Goal: Task Accomplishment & Management: Manage account settings

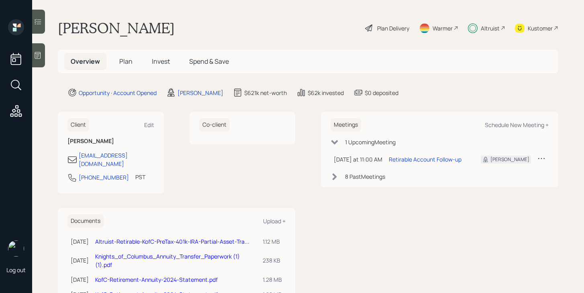
click at [128, 59] on span "Plan" at bounding box center [125, 61] width 13 height 9
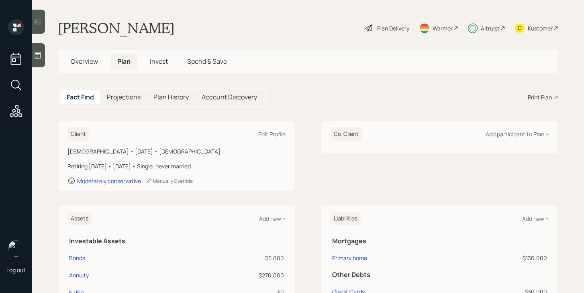
click at [164, 60] on span "Invest" at bounding box center [159, 61] width 18 height 9
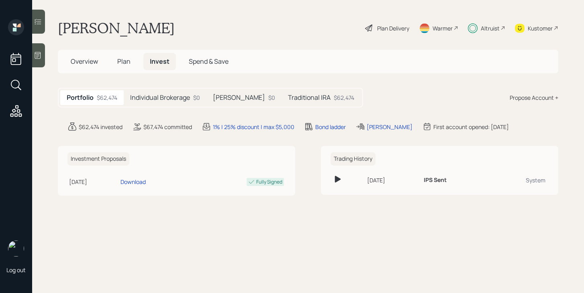
click at [188, 99] on h5 "Individual Brokerage" at bounding box center [160, 98] width 60 height 8
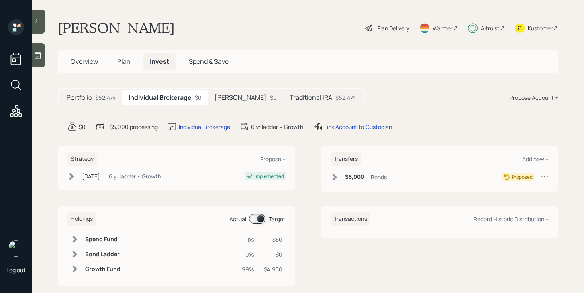
scroll to position [12, 0]
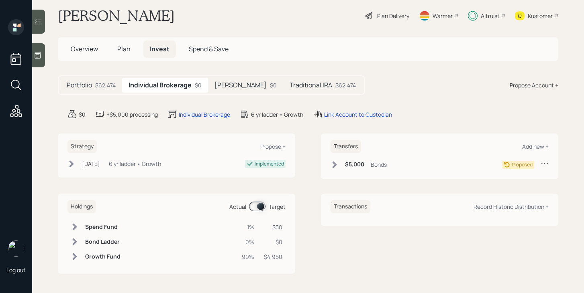
click at [241, 84] on div "Roth IRA $0" at bounding box center [245, 85] width 75 height 15
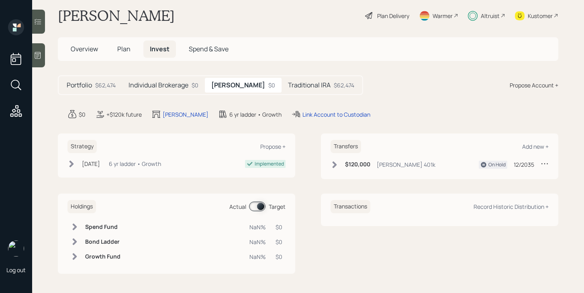
click at [288, 87] on h5 "Traditional IRA" at bounding box center [309, 85] width 43 height 8
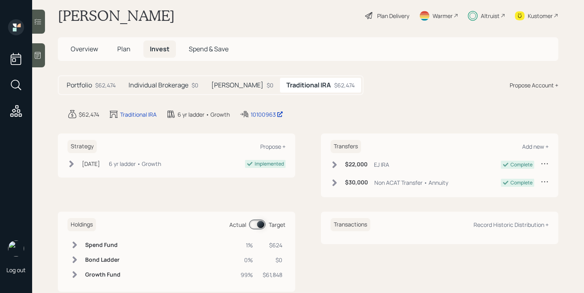
click at [214, 88] on h5 "[PERSON_NAME]" at bounding box center [237, 85] width 52 height 8
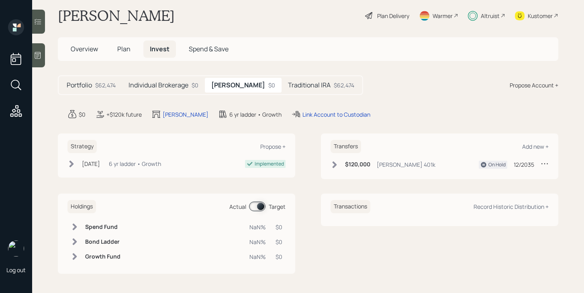
click at [281, 90] on div "Traditional IRA $62,474" at bounding box center [320, 85] width 79 height 15
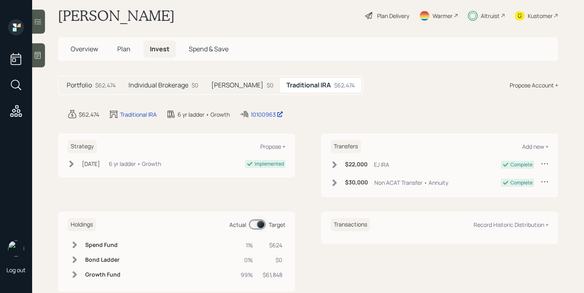
click at [93, 47] on span "Overview" at bounding box center [84, 49] width 27 height 9
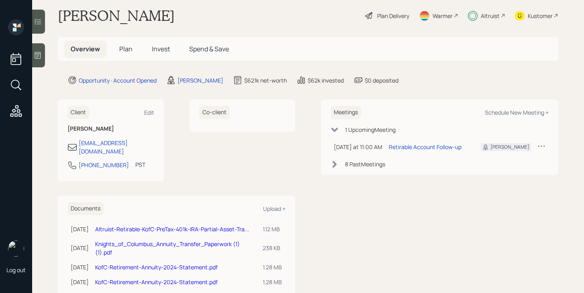
click at [132, 53] on h5 "Plan" at bounding box center [126, 49] width 26 height 17
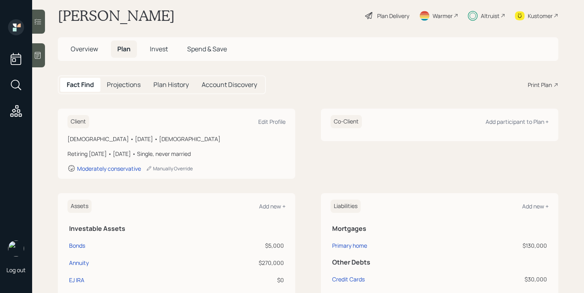
click at [375, 18] on div "Plan Delivery" at bounding box center [387, 16] width 46 height 18
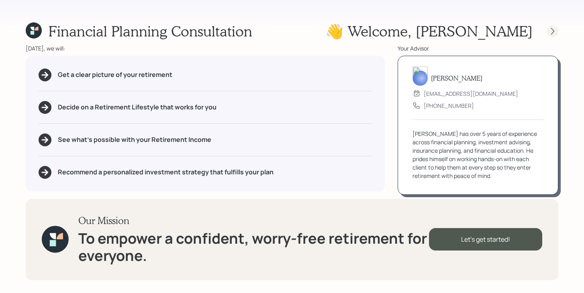
click at [550, 32] on icon at bounding box center [552, 31] width 8 height 8
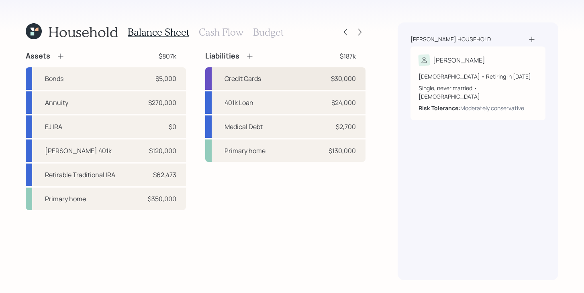
click at [300, 82] on div "Credit Cards $30,000" at bounding box center [285, 78] width 160 height 22
select select "credit_card"
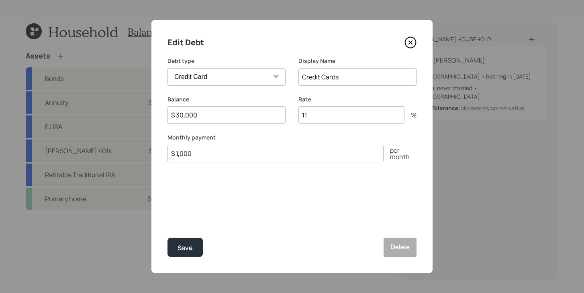
click at [414, 40] on icon at bounding box center [410, 43] width 12 height 12
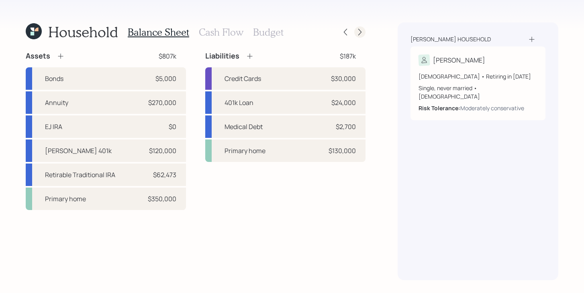
click at [358, 32] on icon at bounding box center [360, 32] width 8 height 8
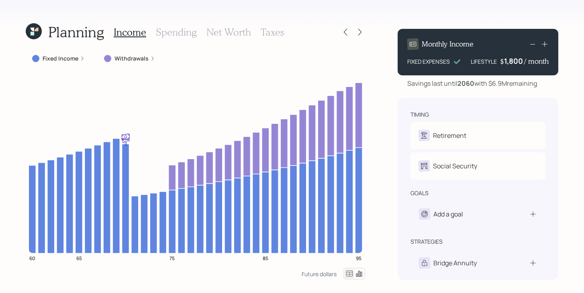
click at [284, 31] on div "Planning Income Spending Net Worth Taxes" at bounding box center [196, 31] width 340 height 19
click at [279, 31] on h3 "Taxes" at bounding box center [272, 32] width 23 height 12
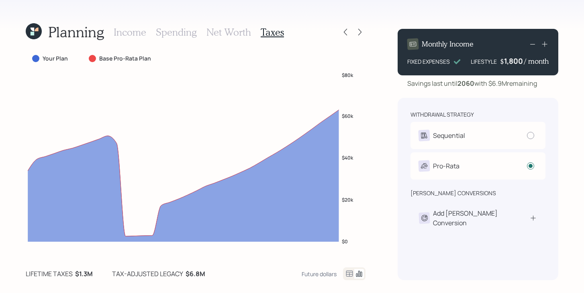
click at [129, 35] on h3 "Income" at bounding box center [130, 32] width 33 height 12
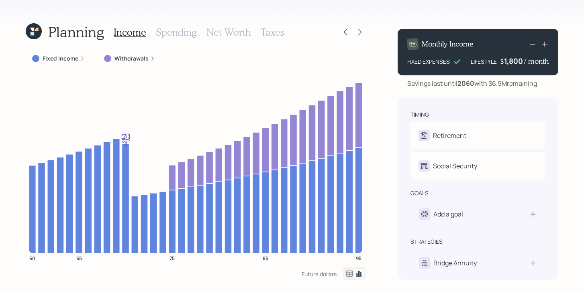
click at [270, 33] on h3 "Taxes" at bounding box center [272, 32] width 23 height 12
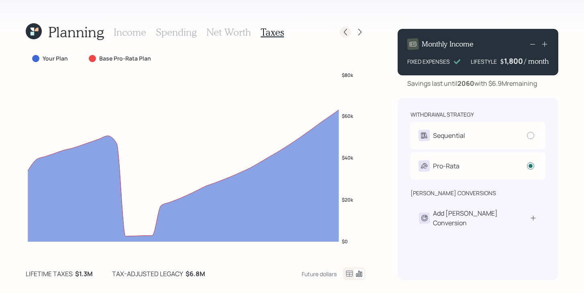
click at [347, 35] on icon at bounding box center [345, 32] width 8 height 8
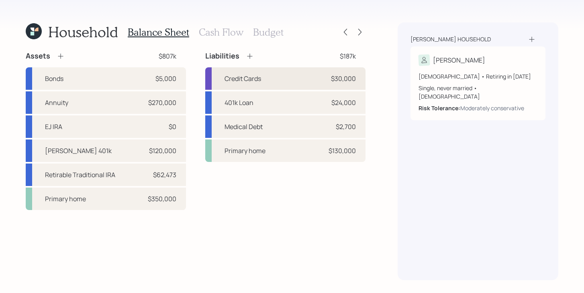
click at [314, 80] on div "Credit Cards $30,000" at bounding box center [285, 78] width 160 height 22
select select "credit_card"
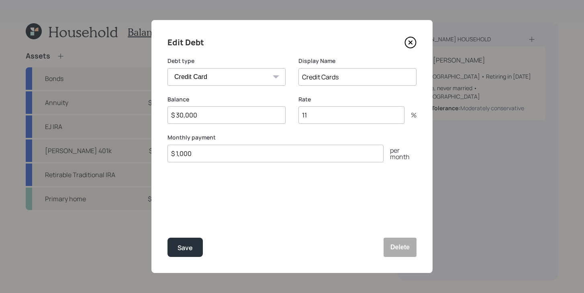
click at [408, 42] on icon at bounding box center [410, 43] width 12 height 12
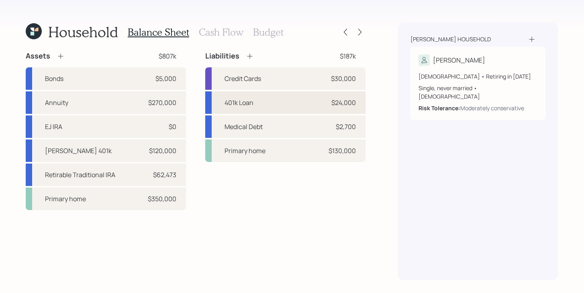
click at [288, 108] on div "401k Loan $24,000" at bounding box center [285, 103] width 160 height 22
select select "other"
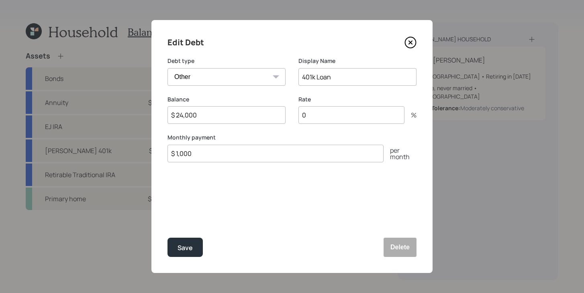
click at [413, 47] on icon at bounding box center [410, 42] width 11 height 11
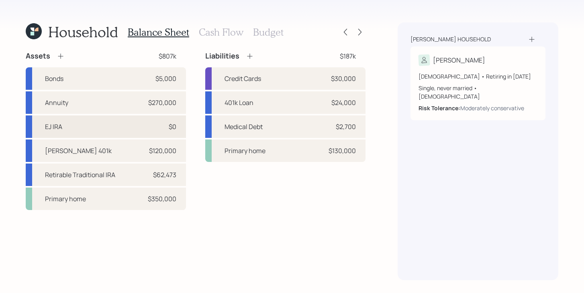
click at [112, 118] on div "EJ IRA $0" at bounding box center [106, 127] width 160 height 22
select select "ira"
select select "balanced"
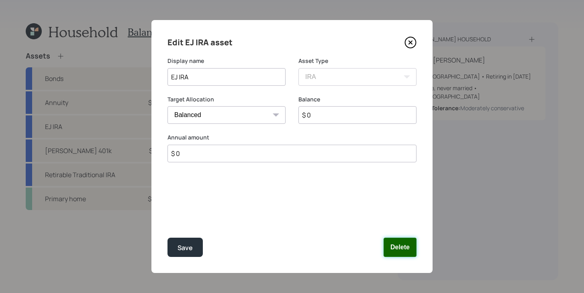
click at [413, 255] on button "Delete" at bounding box center [399, 247] width 33 height 19
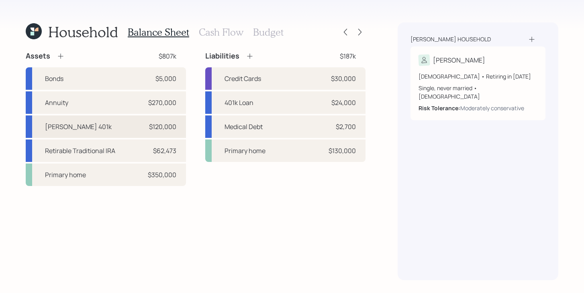
click at [99, 124] on div "[PERSON_NAME] 401k $120,000" at bounding box center [106, 127] width 160 height 22
select select "roth_401k"
select select "balanced"
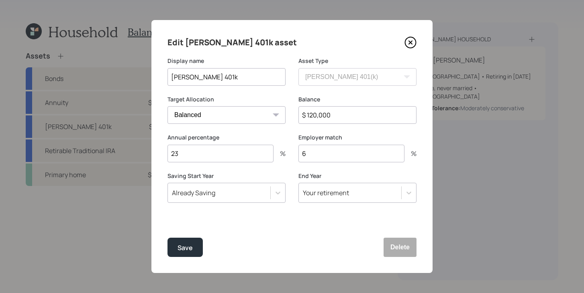
click at [407, 43] on icon at bounding box center [410, 43] width 12 height 12
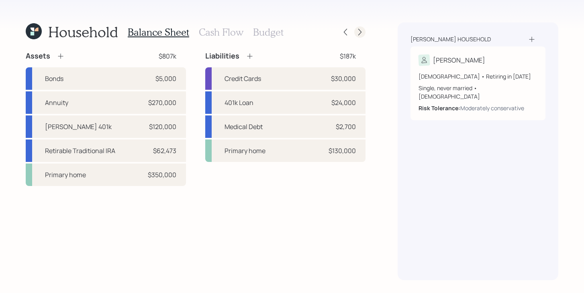
click at [363, 33] on icon at bounding box center [360, 32] width 8 height 8
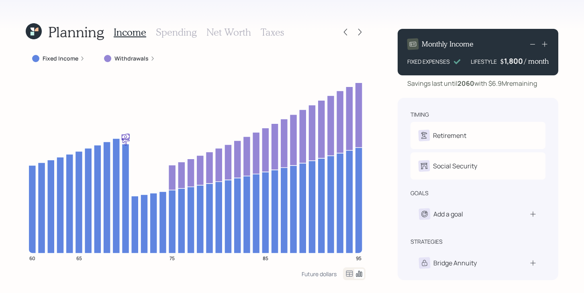
click at [265, 33] on h3 "Taxes" at bounding box center [272, 32] width 23 height 12
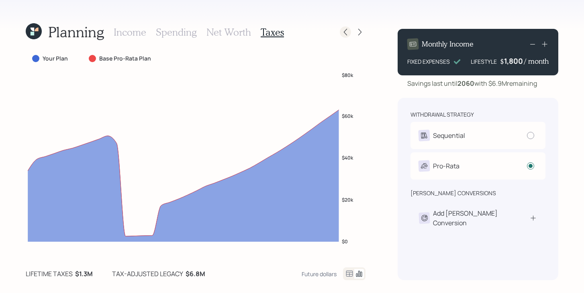
click at [343, 33] on icon at bounding box center [345, 32] width 8 height 8
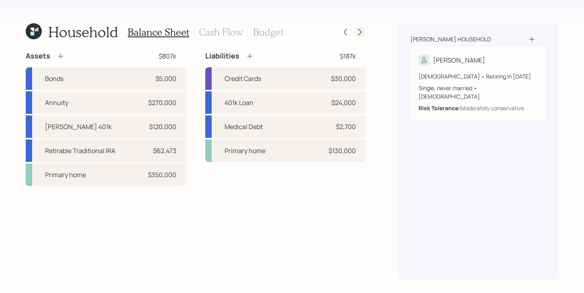
click at [358, 34] on icon at bounding box center [360, 32] width 8 height 8
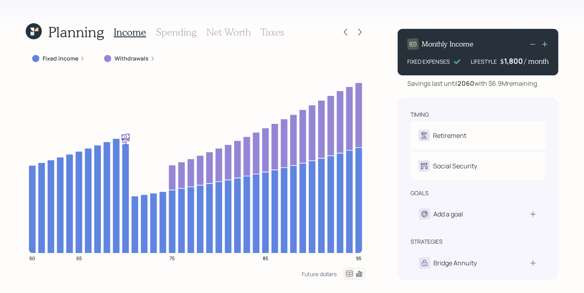
click at [261, 29] on h3 "Taxes" at bounding box center [272, 32] width 23 height 12
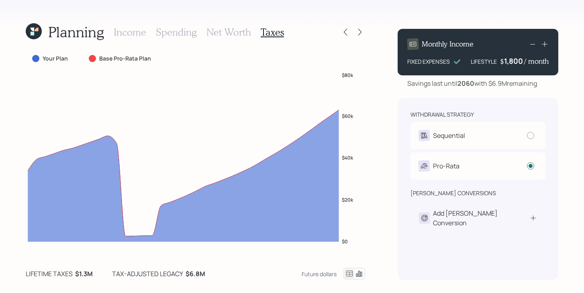
click at [133, 33] on h3 "Income" at bounding box center [130, 32] width 33 height 12
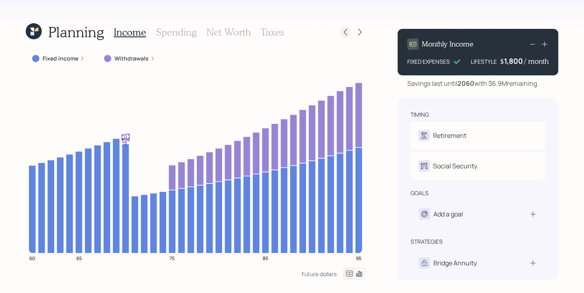
click at [348, 32] on icon at bounding box center [345, 32] width 8 height 8
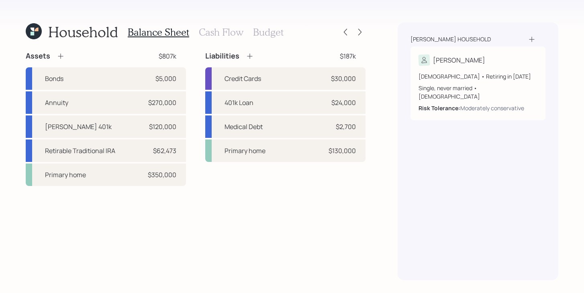
click at [61, 55] on icon at bounding box center [61, 56] width 8 height 8
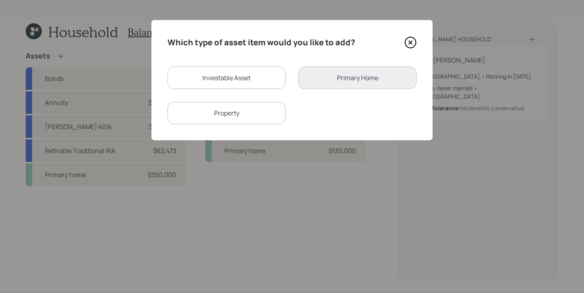
click at [204, 79] on div "Investable Asset" at bounding box center [226, 78] width 118 height 22
select select "taxable"
select select "balanced"
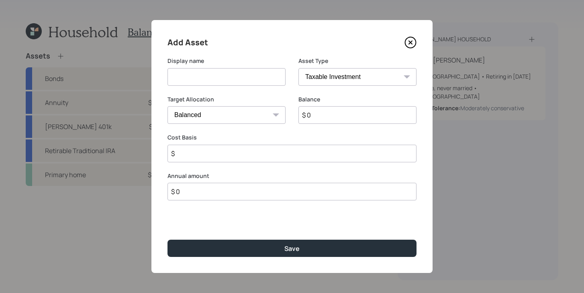
click at [204, 79] on input at bounding box center [226, 77] width 118 height 18
type input "Traditional 401k"
click at [320, 77] on select "SEP IRA IRA Roth IRA 401(k) Roth 401(k) 403(b) Roth 403(b) 457(b) Roth 457(b) H…" at bounding box center [357, 77] width 118 height 18
select select "company_sponsored"
click at [298, 68] on select "SEP IRA IRA Roth IRA 401(k) Roth 401(k) 403(b) Roth 403(b) 457(b) Roth 457(b) H…" at bounding box center [357, 77] width 118 height 18
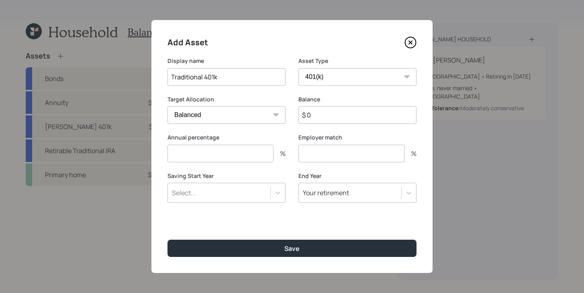
click at [251, 161] on input "number" at bounding box center [220, 154] width 106 height 18
type input "0"
click at [328, 157] on input "number" at bounding box center [351, 154] width 106 height 18
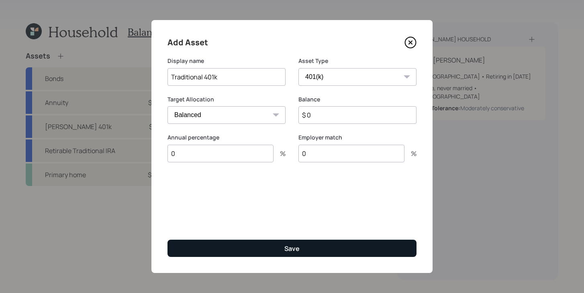
type input "0"
click at [301, 242] on button "Save" at bounding box center [291, 248] width 249 height 17
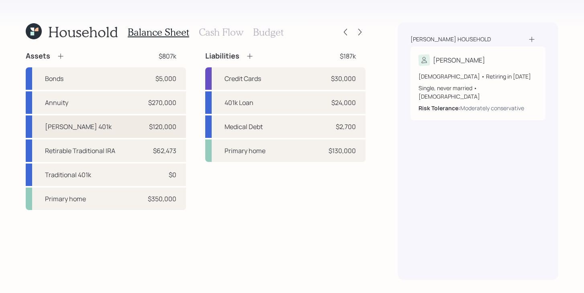
click at [107, 124] on div "Roth 401k $120,000" at bounding box center [106, 127] width 160 height 22
select select "roth_401k"
select select "balanced"
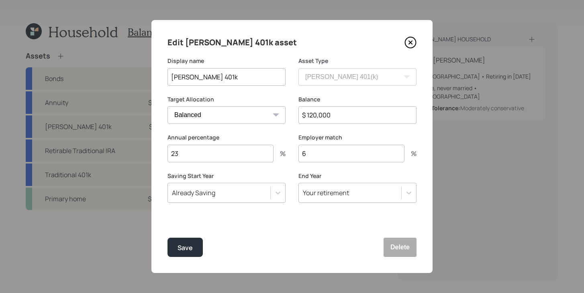
click at [413, 41] on icon at bounding box center [410, 43] width 12 height 12
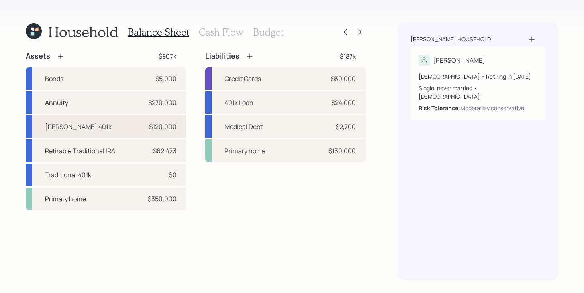
click at [103, 128] on div "Roth 401k $120,000" at bounding box center [106, 127] width 160 height 22
select select "roth_401k"
select select "balanced"
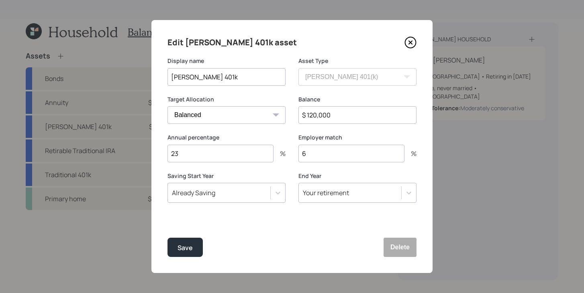
click at [212, 153] on input "23" at bounding box center [220, 154] width 106 height 18
type input "2"
type input "0"
click at [370, 151] on input "6" at bounding box center [351, 154] width 106 height 18
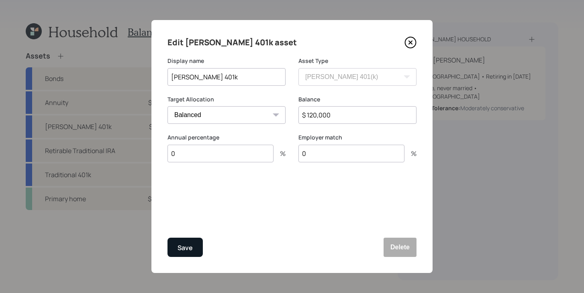
type input "0"
click at [184, 250] on div "Save" at bounding box center [184, 248] width 15 height 11
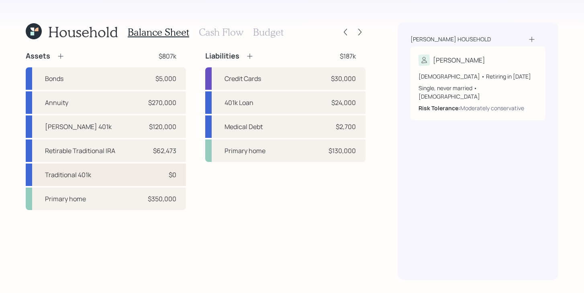
click at [114, 177] on div "Traditional 401k $0" at bounding box center [106, 175] width 160 height 22
select select "company_sponsored"
select select "balanced"
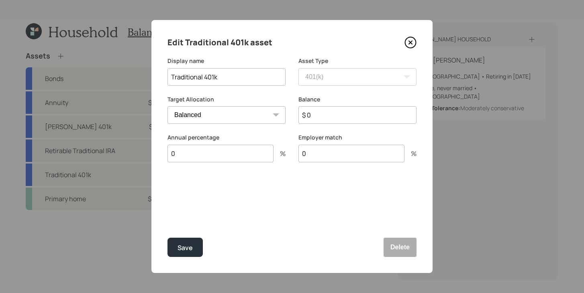
click at [187, 155] on input "0" at bounding box center [220, 154] width 106 height 18
type input "25"
click at [311, 153] on input "0" at bounding box center [351, 154] width 106 height 18
type input "6"
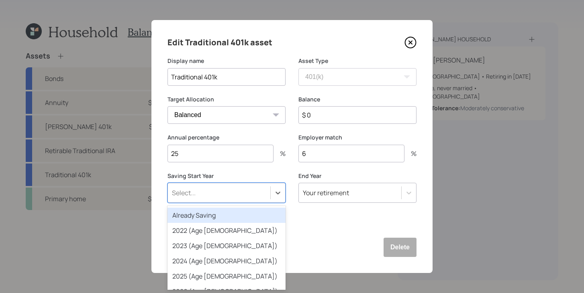
click at [236, 199] on div "Select..." at bounding box center [219, 193] width 102 height 14
click at [226, 218] on div "Already Saving" at bounding box center [226, 215] width 118 height 15
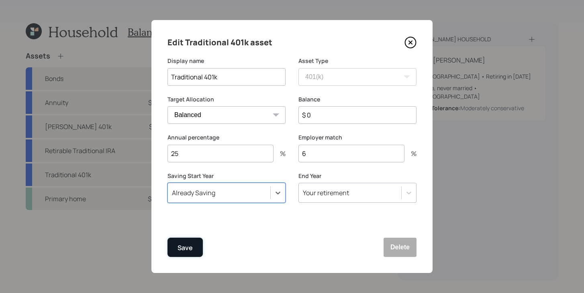
click at [194, 248] on button "Save" at bounding box center [184, 247] width 35 height 19
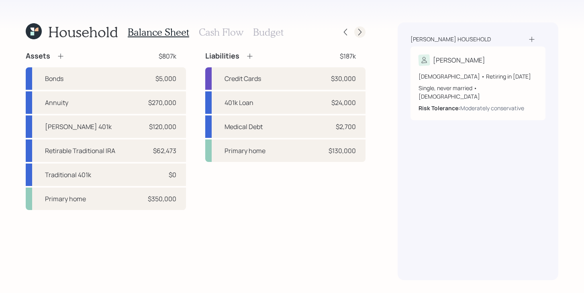
click at [363, 31] on icon at bounding box center [360, 32] width 8 height 8
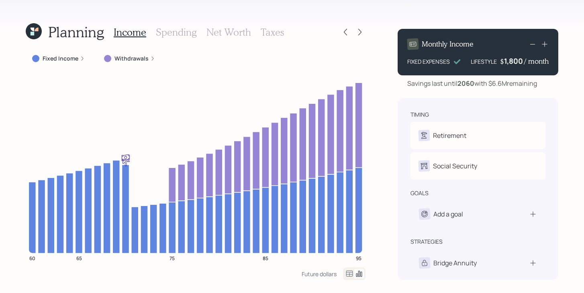
click at [274, 33] on h3 "Taxes" at bounding box center [272, 32] width 23 height 12
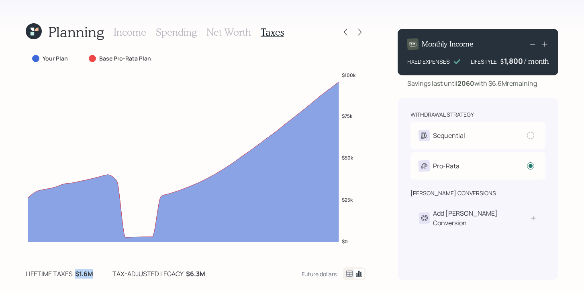
drag, startPoint x: 94, startPoint y: 274, endPoint x: 73, endPoint y: 273, distance: 20.9
click at [73, 273] on div "lifetime taxes $1.6M tax-adjusted legacy $6.3M" at bounding box center [115, 274] width 179 height 10
click at [341, 33] on icon at bounding box center [345, 32] width 8 height 8
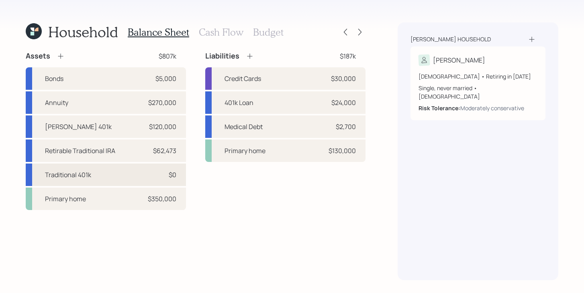
click at [113, 180] on div "Traditional 401k $0" at bounding box center [106, 175] width 160 height 22
select select "company_sponsored"
select select "balanced"
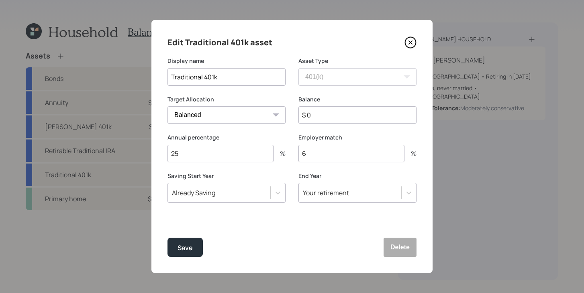
drag, startPoint x: 210, startPoint y: 158, endPoint x: 145, endPoint y: 154, distance: 64.8
click at [145, 154] on div "Edit Traditional 401k asset Display name Traditional 401k Asset Type SEP IRA IR…" at bounding box center [292, 146] width 584 height 293
type input "0"
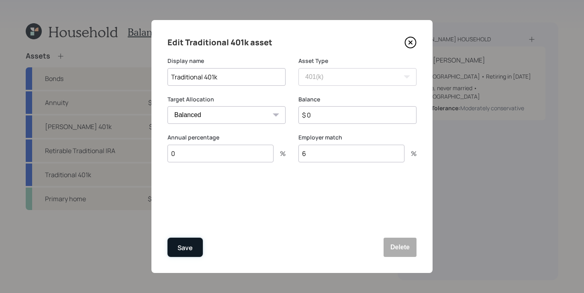
click at [189, 251] on div "Save" at bounding box center [184, 248] width 15 height 11
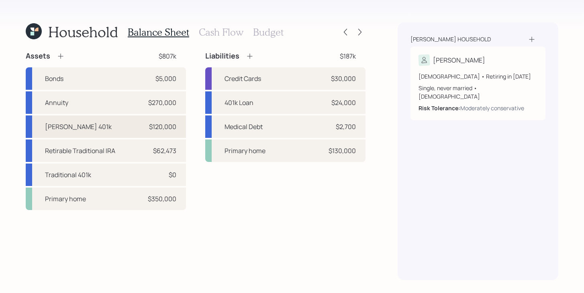
click at [88, 124] on div "[PERSON_NAME] 401k $120,000" at bounding box center [106, 127] width 160 height 22
select select "roth_401k"
select select "balanced"
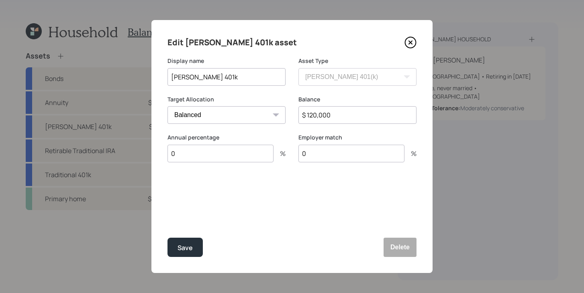
click at [187, 154] on input "0" at bounding box center [220, 154] width 106 height 18
type input "25"
click at [187, 259] on div "Edit Roth 401k asset Display name Roth 401k Asset Type SEP IRA IRA Roth IRA 401…" at bounding box center [291, 146] width 281 height 253
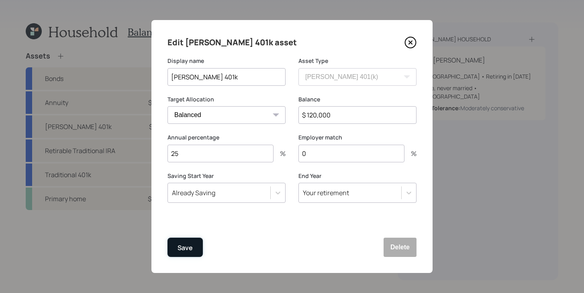
click at [192, 245] on div "Save" at bounding box center [184, 248] width 15 height 11
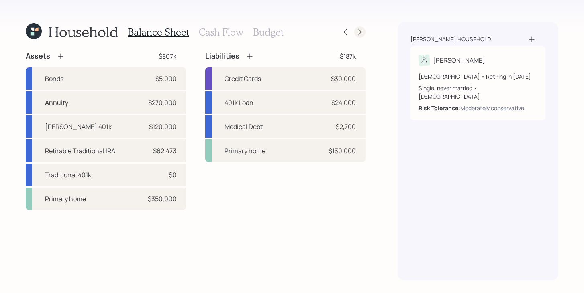
click at [359, 31] on icon at bounding box center [360, 32] width 8 height 8
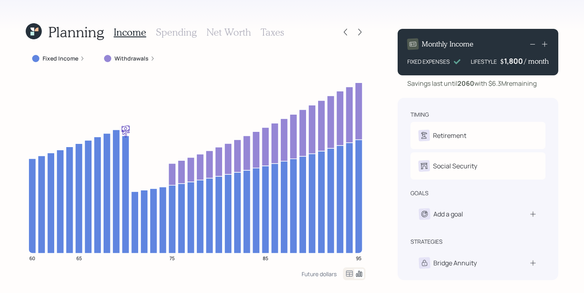
click at [279, 29] on h3 "Taxes" at bounding box center [272, 32] width 23 height 12
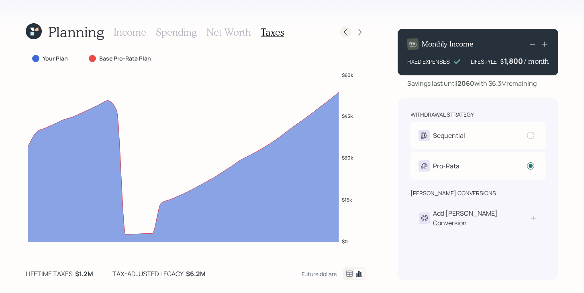
click at [341, 29] on icon at bounding box center [345, 32] width 8 height 8
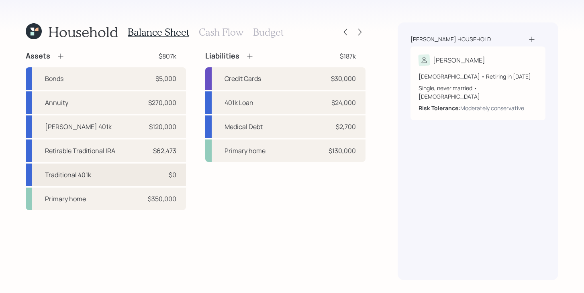
click at [114, 174] on div "Traditional 401k $0" at bounding box center [106, 175] width 160 height 22
select select "company_sponsored"
select select "balanced"
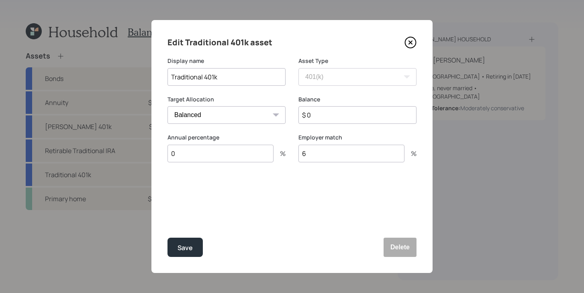
drag, startPoint x: 335, startPoint y: 158, endPoint x: 291, endPoint y: 158, distance: 44.6
click at [291, 158] on div "Annual percentage 0 % Employer match 6 %" at bounding box center [291, 153] width 249 height 39
type input "0"
click at [187, 244] on div "Save" at bounding box center [184, 248] width 15 height 11
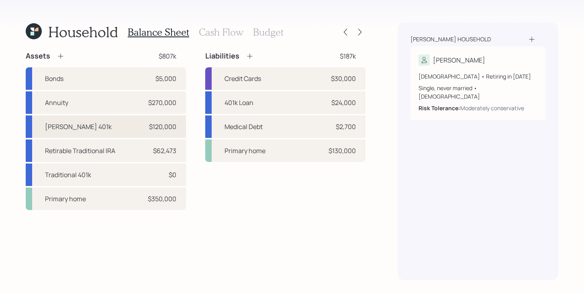
click at [96, 122] on div "Roth 401k $120,000" at bounding box center [106, 127] width 160 height 22
select select "roth_401k"
select select "balanced"
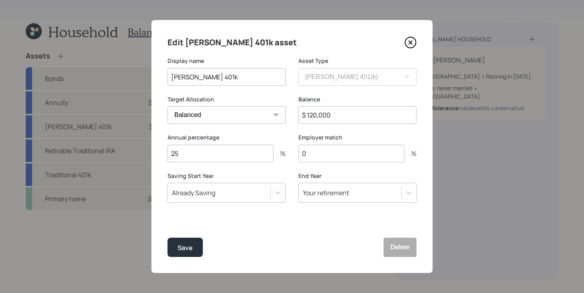
click at [336, 155] on input "0" at bounding box center [351, 154] width 106 height 18
type input "6"
click at [190, 249] on div "Save" at bounding box center [184, 248] width 15 height 11
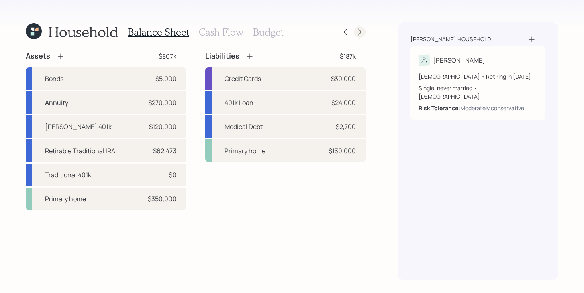
click at [361, 32] on icon at bounding box center [360, 32] width 8 height 8
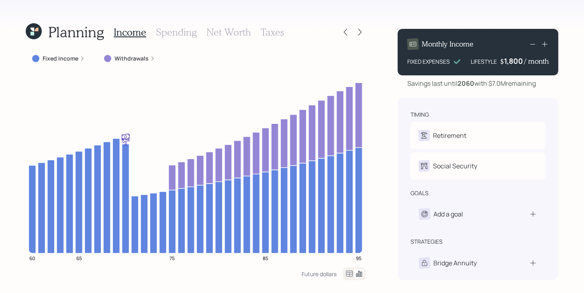
click at [274, 33] on h3 "Taxes" at bounding box center [272, 32] width 23 height 12
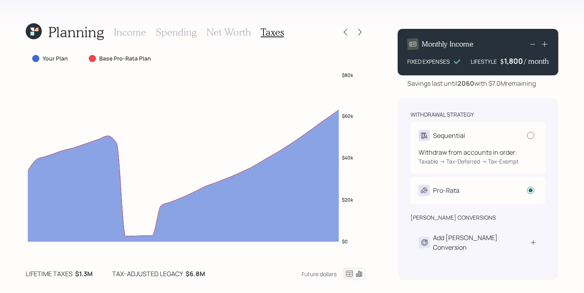
click at [530, 137] on div at bounding box center [530, 135] width 7 height 7
click at [527, 136] on input "radio" at bounding box center [526, 135] width 0 height 0
radio input "true"
radio input "false"
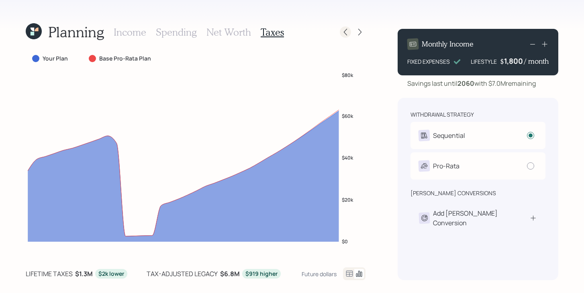
click at [346, 32] on icon at bounding box center [345, 32] width 8 height 8
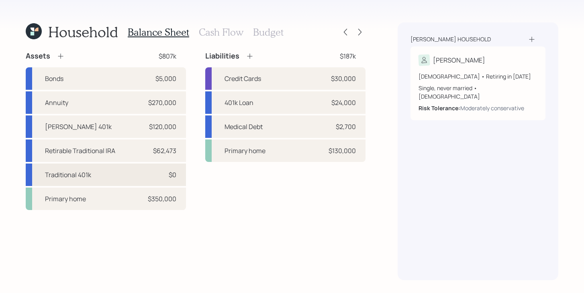
click at [100, 174] on div "Traditional 401k $0" at bounding box center [106, 175] width 160 height 22
select select "company_sponsored"
select select "balanced"
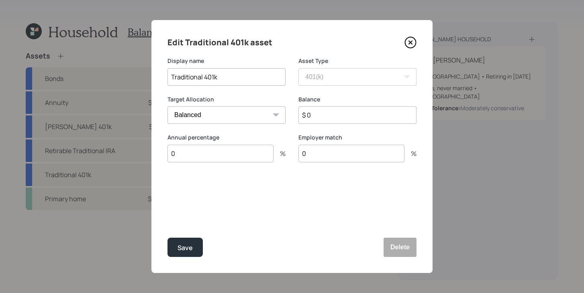
click at [229, 147] on input "0" at bounding box center [220, 154] width 106 height 18
click at [228, 153] on input "0" at bounding box center [220, 154] width 106 height 18
type input "25"
click at [323, 152] on input "0" at bounding box center [351, 154] width 106 height 18
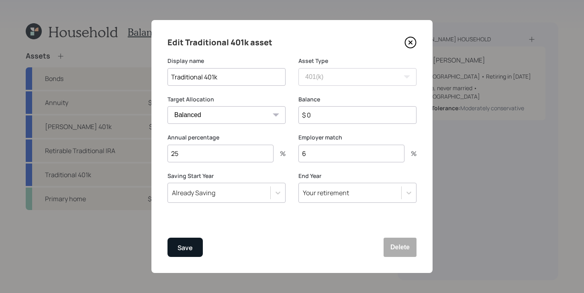
type input "6"
click at [188, 250] on div "Save" at bounding box center [184, 248] width 15 height 11
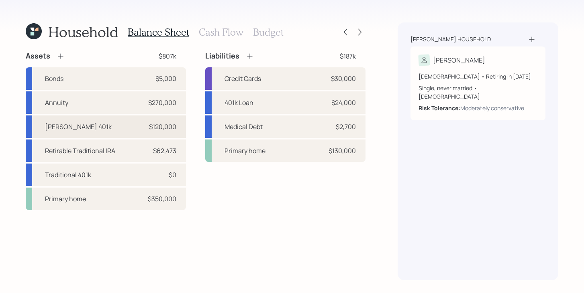
click at [87, 127] on div "[PERSON_NAME] 401k $120,000" at bounding box center [106, 127] width 160 height 22
select select "roth_401k"
select select "balanced"
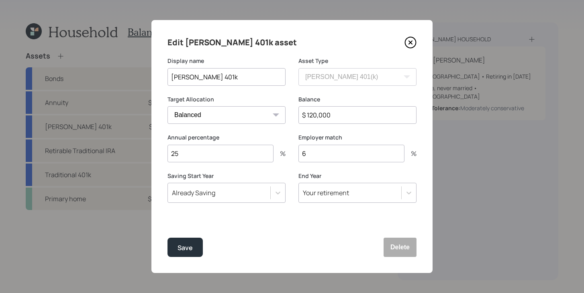
click at [237, 152] on input "25" at bounding box center [220, 154] width 106 height 18
type input "2"
type input "0"
drag, startPoint x: 340, startPoint y: 159, endPoint x: 253, endPoint y: 159, distance: 86.7
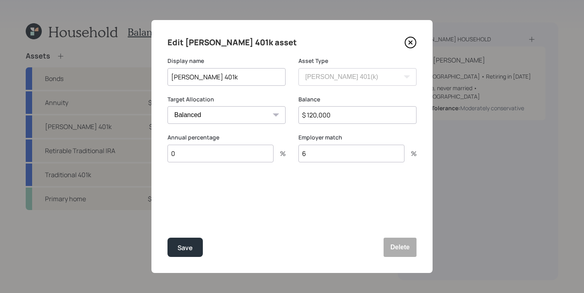
click at [253, 159] on div "Annual percentage 0 % Employer match 6 %" at bounding box center [291, 153] width 249 height 39
type input "0"
click at [195, 246] on button "Save" at bounding box center [184, 247] width 35 height 19
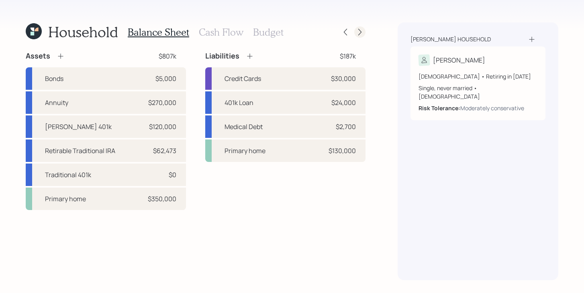
click at [360, 30] on icon at bounding box center [360, 32] width 8 height 8
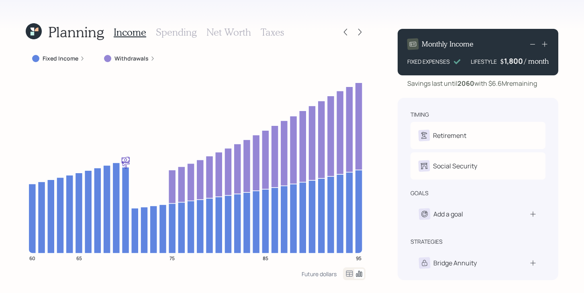
click at [273, 33] on h3 "Taxes" at bounding box center [272, 32] width 23 height 12
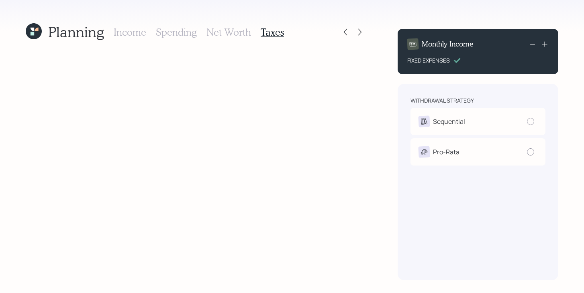
radio input "true"
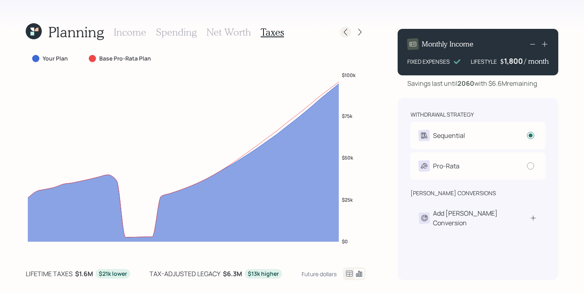
click at [342, 32] on icon at bounding box center [345, 32] width 8 height 8
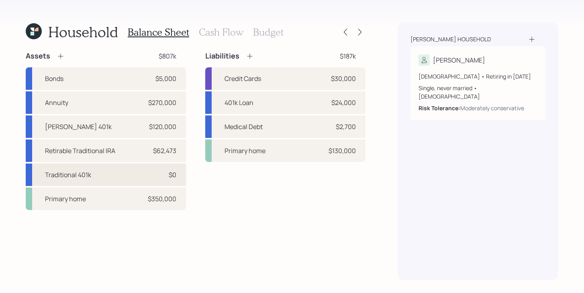
click at [99, 176] on div "Traditional 401k $0" at bounding box center [106, 175] width 160 height 22
select select "company_sponsored"
select select "balanced"
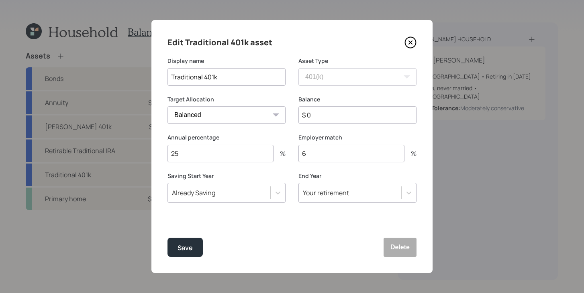
click at [211, 153] on input "25" at bounding box center [220, 154] width 106 height 18
type input "0"
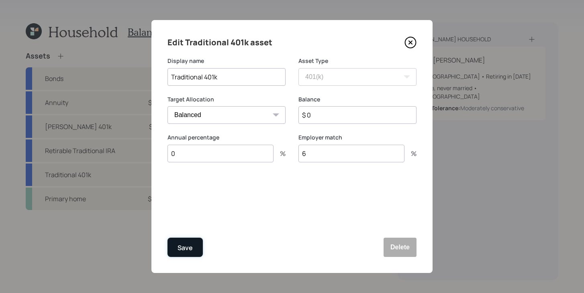
click at [171, 249] on button "Save" at bounding box center [184, 247] width 35 height 19
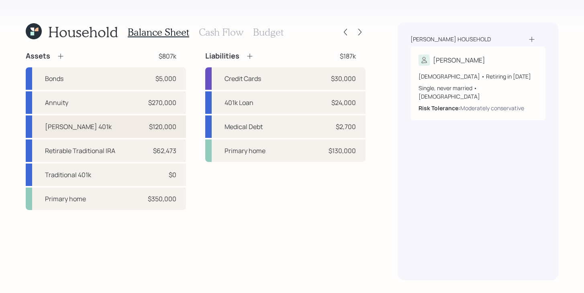
click at [96, 131] on div "Roth 401k $120,000" at bounding box center [106, 127] width 160 height 22
select select "roth_401k"
select select "balanced"
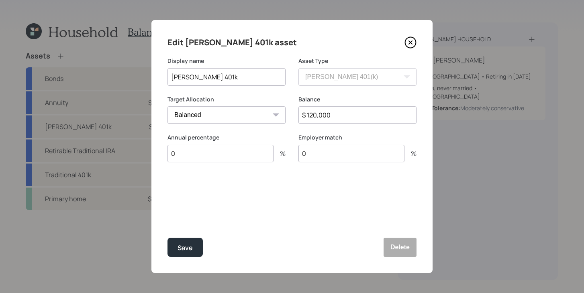
click at [212, 153] on input "0" at bounding box center [220, 154] width 106 height 18
type input "25"
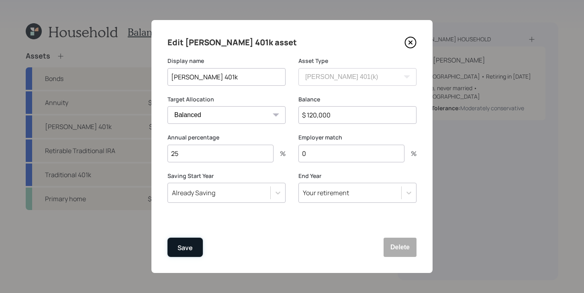
click at [194, 249] on button "Save" at bounding box center [184, 247] width 35 height 19
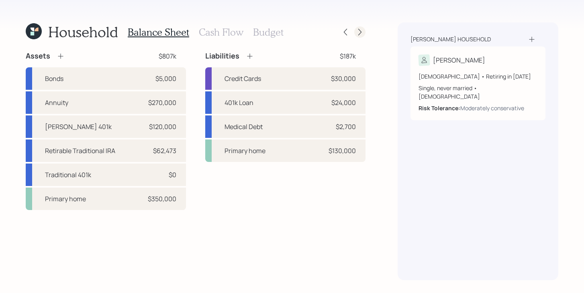
click at [360, 31] on icon at bounding box center [360, 32] width 8 height 8
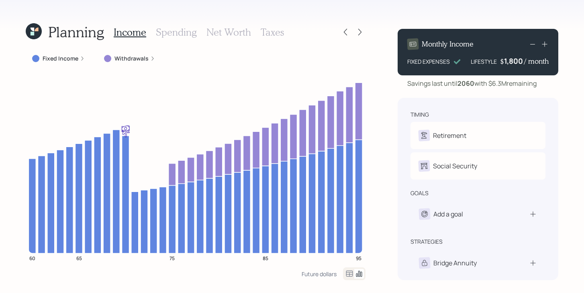
click at [278, 30] on h3 "Taxes" at bounding box center [272, 32] width 23 height 12
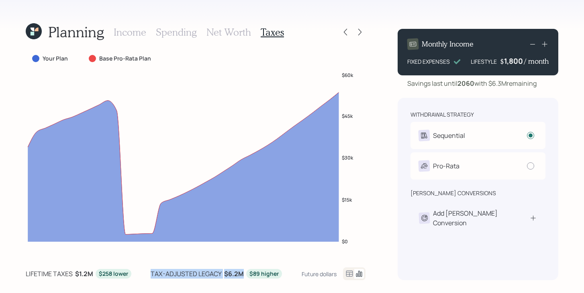
drag, startPoint x: 148, startPoint y: 273, endPoint x: 239, endPoint y: 271, distance: 91.1
click at [239, 271] on div "lifetime taxes $1.2M $258 lower tax-adjusted legacy $6.2M $89 higher" at bounding box center [154, 274] width 256 height 10
click at [245, 251] on icon "$0 $15k $30k $45k $60k" at bounding box center [196, 164] width 340 height 184
click at [136, 37] on h3 "Income" at bounding box center [130, 32] width 33 height 12
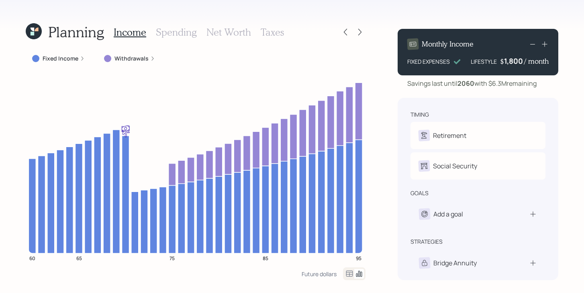
click at [340, 27] on div at bounding box center [353, 31] width 26 height 11
click at [348, 31] on icon at bounding box center [345, 32] width 8 height 8
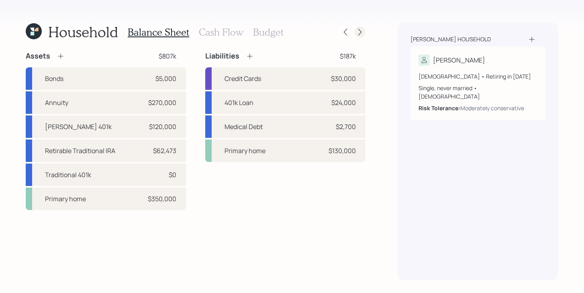
click at [364, 31] on div at bounding box center [359, 31] width 11 height 11
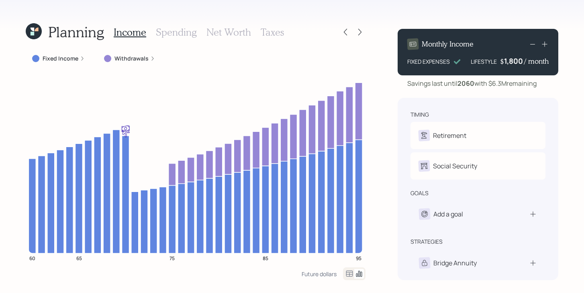
click at [277, 34] on h3 "Taxes" at bounding box center [272, 32] width 23 height 12
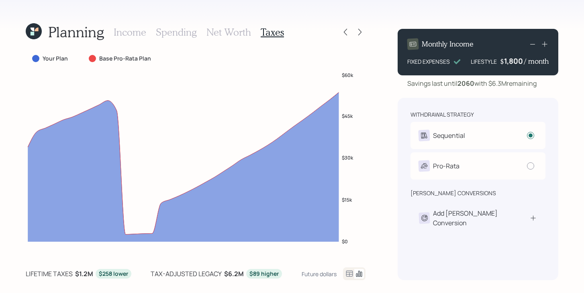
click at [231, 28] on h3 "Net Worth" at bounding box center [228, 32] width 45 height 12
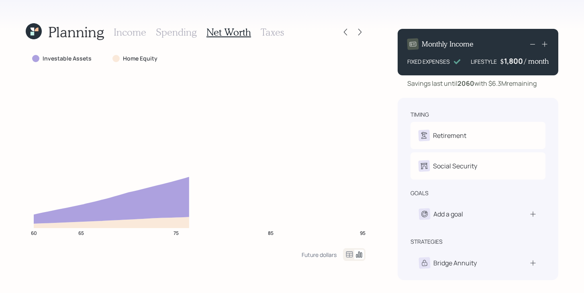
click at [173, 29] on h3 "Spending" at bounding box center [176, 32] width 41 height 12
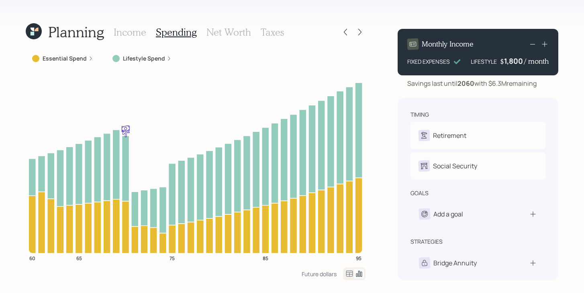
click at [141, 29] on h3 "Income" at bounding box center [130, 32] width 33 height 12
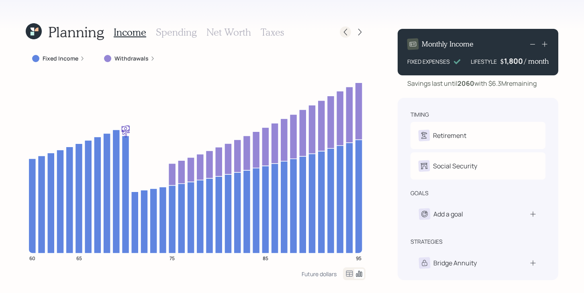
click at [340, 31] on div at bounding box center [345, 31] width 11 height 11
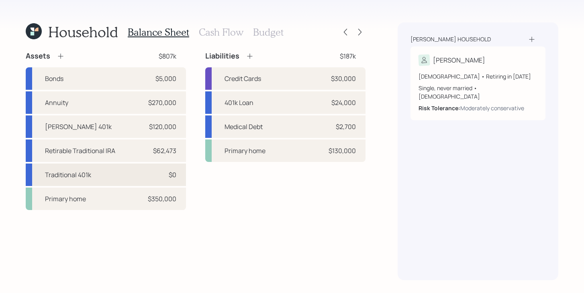
click at [82, 175] on div "Traditional 401k" at bounding box center [68, 175] width 46 height 10
select select "company_sponsored"
select select "balanced"
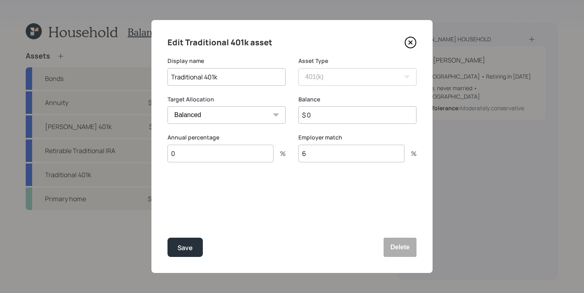
click at [414, 45] on icon at bounding box center [410, 43] width 12 height 12
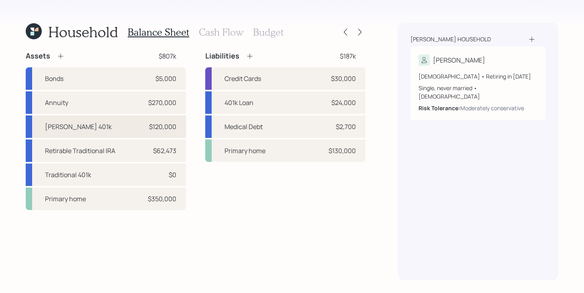
click at [102, 128] on div "[PERSON_NAME] 401k $120,000" at bounding box center [106, 127] width 160 height 22
select select "roth_401k"
select select "balanced"
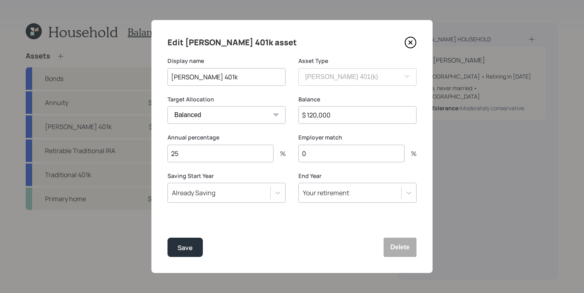
drag, startPoint x: 326, startPoint y: 157, endPoint x: 271, endPoint y: 157, distance: 55.4
click at [271, 157] on div "Annual percentage 25 % Employer match 0 %" at bounding box center [291, 153] width 249 height 39
type input "6"
click at [193, 249] on button "Save" at bounding box center [184, 247] width 35 height 19
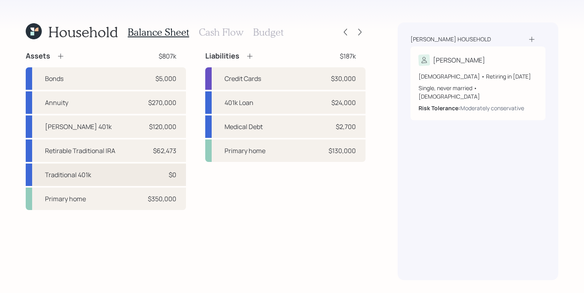
click at [115, 169] on div "Traditional 401k $0" at bounding box center [106, 175] width 160 height 22
select select "company_sponsored"
select select "balanced"
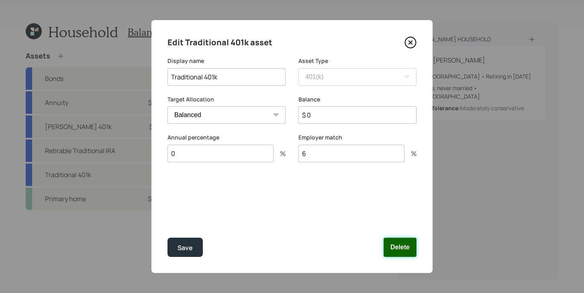
click at [399, 252] on button "Delete" at bounding box center [399, 247] width 33 height 19
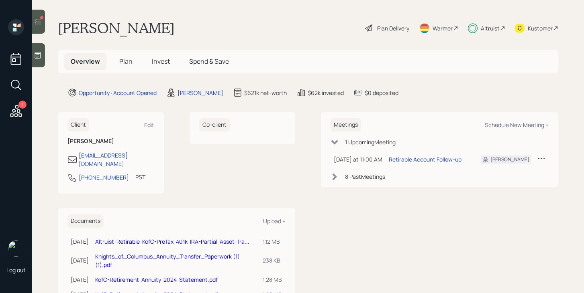
click at [119, 63] on span "Plan" at bounding box center [125, 61] width 13 height 9
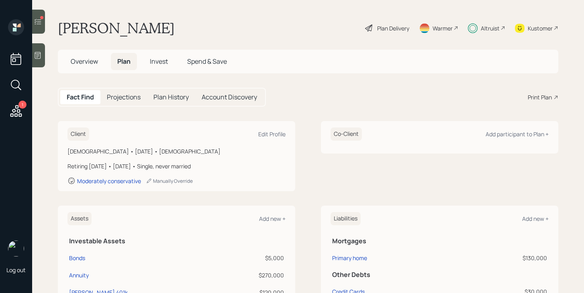
click at [162, 60] on span "Invest" at bounding box center [159, 61] width 18 height 9
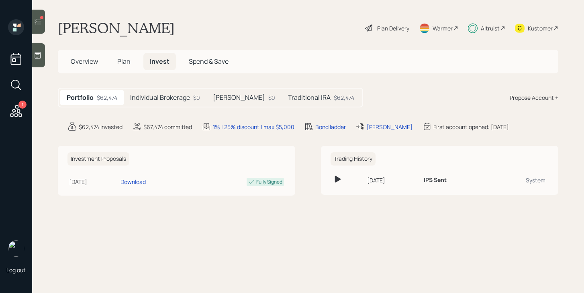
click at [172, 99] on h5 "Individual Brokerage" at bounding box center [160, 98] width 60 height 8
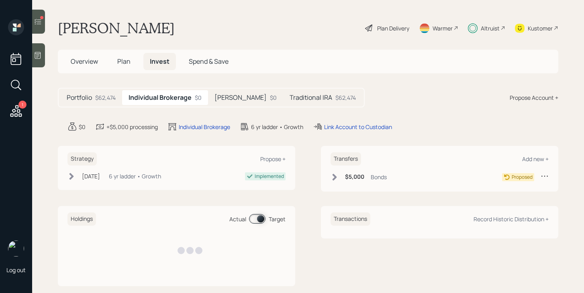
click at [230, 99] on h5 "[PERSON_NAME]" at bounding box center [240, 98] width 52 height 8
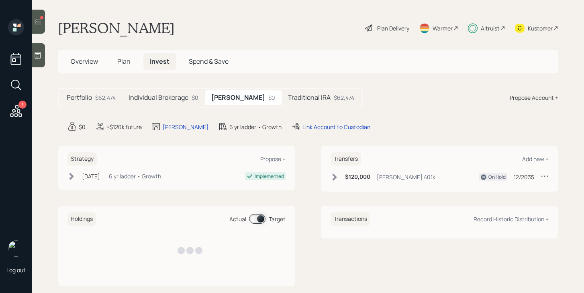
click at [288, 100] on h5 "Traditional IRA" at bounding box center [309, 98] width 43 height 8
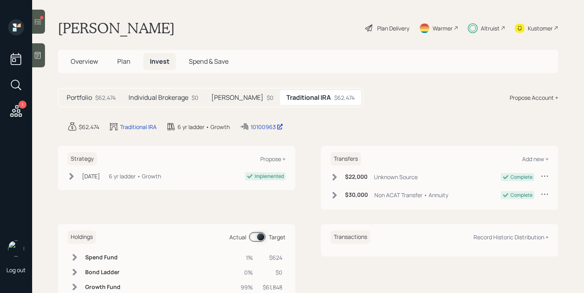
click at [73, 60] on span "Overview" at bounding box center [84, 61] width 27 height 9
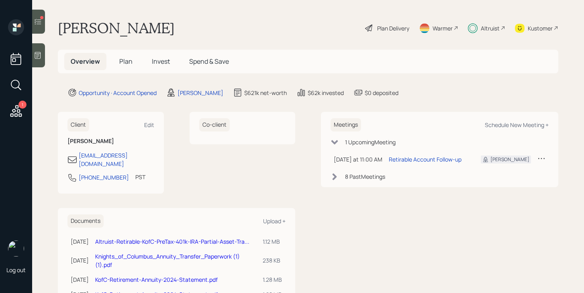
click at [400, 30] on div "Plan Delivery" at bounding box center [393, 28] width 32 height 8
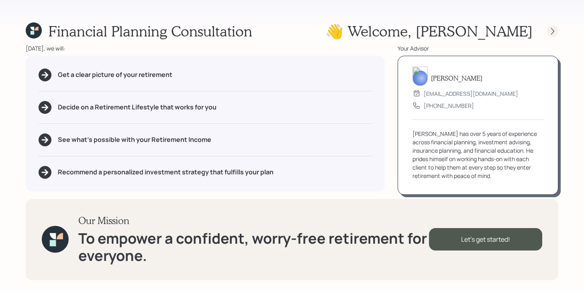
click at [554, 27] on icon at bounding box center [552, 31] width 8 height 8
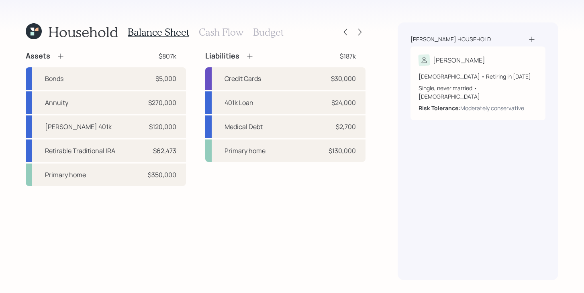
click at [261, 35] on h3 "Budget" at bounding box center [268, 32] width 31 height 12
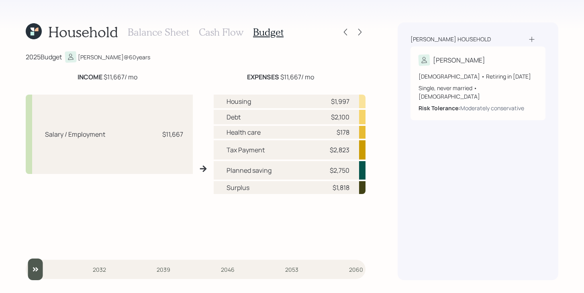
click at [169, 33] on h3 "Balance Sheet" at bounding box center [158, 32] width 61 height 12
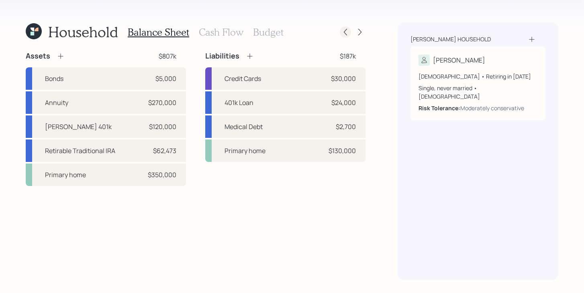
click at [342, 33] on icon at bounding box center [345, 32] width 8 height 8
